Goal: Information Seeking & Learning: Learn about a topic

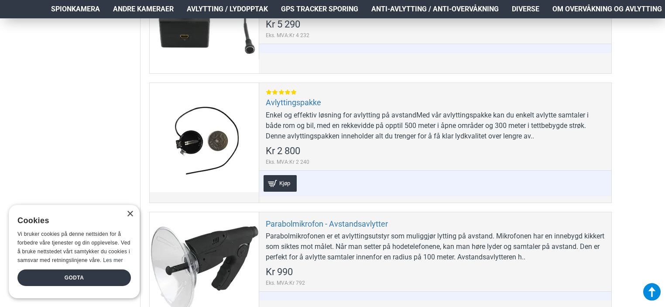
scroll to position [480, 0]
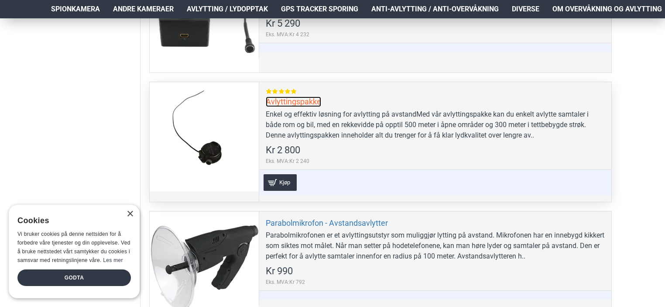
click at [288, 100] on link "Avlyttingspakke" at bounding box center [293, 102] width 55 height 10
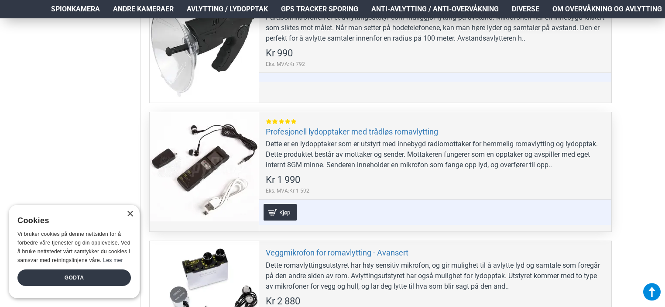
scroll to position [699, 0]
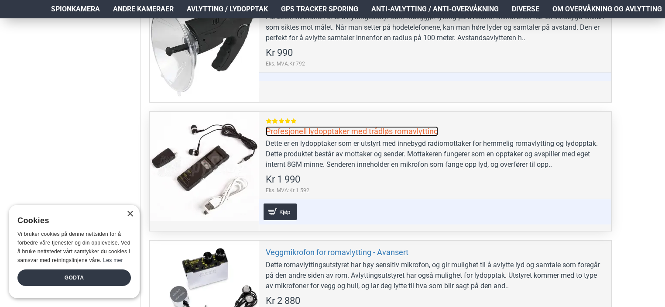
click at [333, 131] on link "Profesjonell lydopptaker med trådløs romavlytting" at bounding box center [352, 131] width 172 height 10
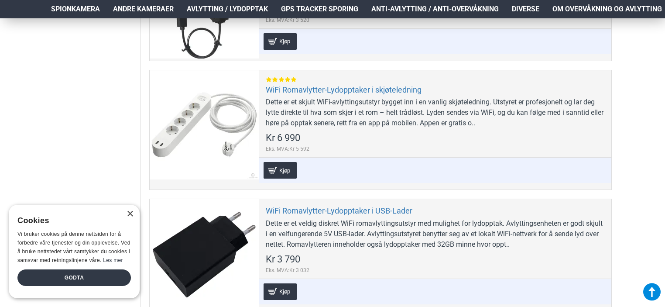
scroll to position [1223, 0]
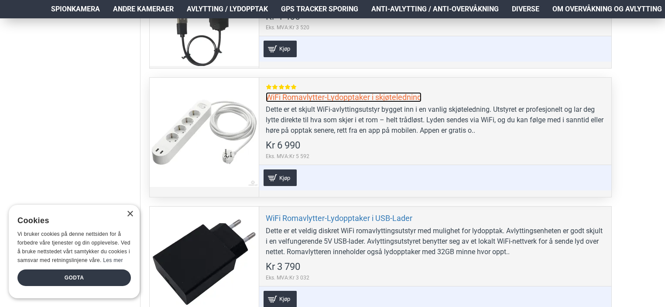
click at [330, 96] on link "WiFi Romavlytter-Lydopptaker i skjøteledning" at bounding box center [344, 97] width 156 height 10
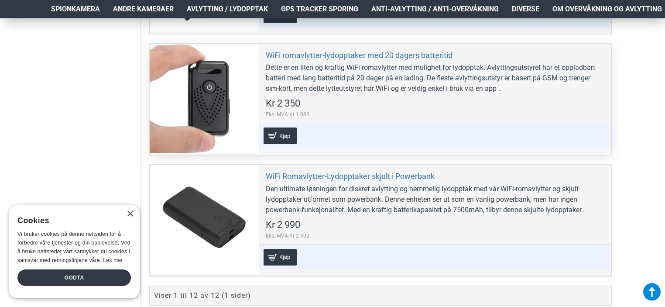
scroll to position [1528, 0]
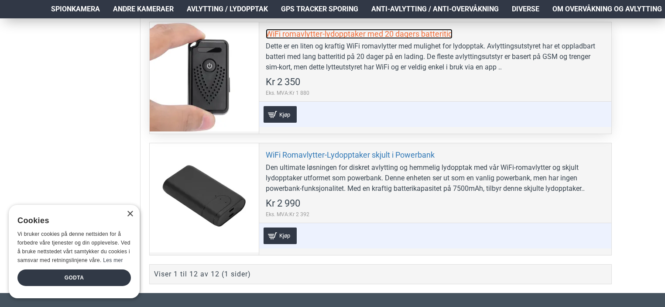
click at [334, 33] on link "WiFi romavlytter-lydopptaker med 20 dagers batteritid" at bounding box center [359, 34] width 187 height 10
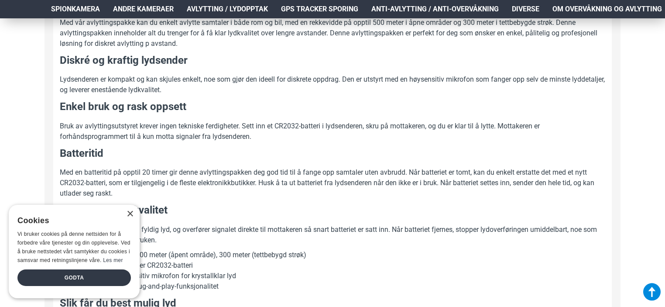
scroll to position [480, 0]
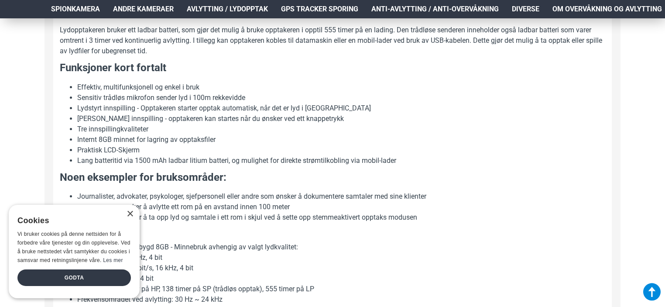
scroll to position [742, 0]
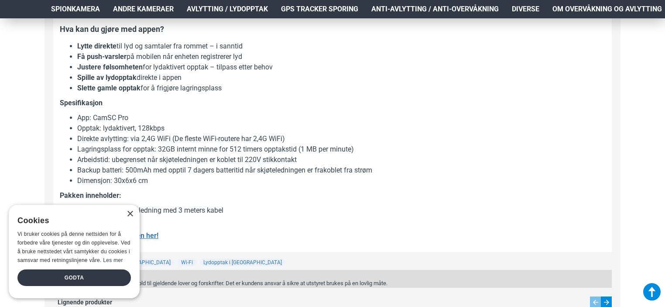
scroll to position [742, 0]
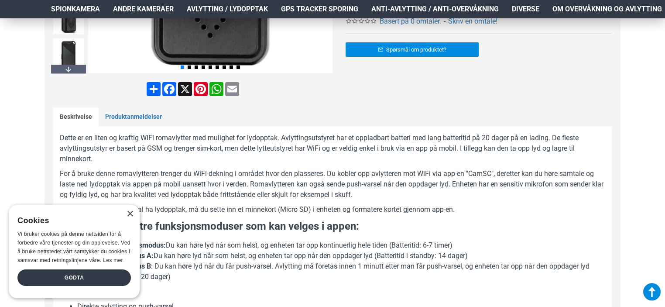
scroll to position [306, 0]
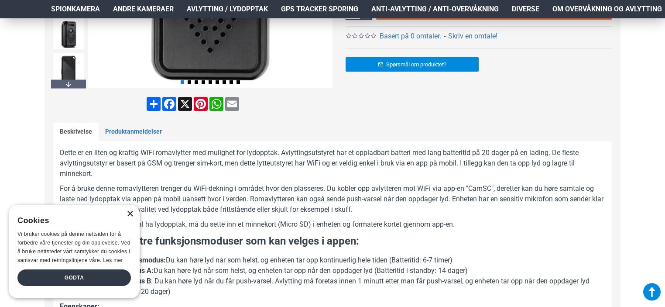
click at [129, 212] on div "×" at bounding box center [130, 214] width 7 height 7
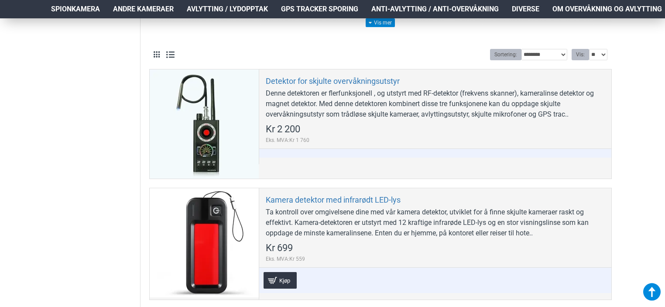
scroll to position [218, 0]
